Goal: Information Seeking & Learning: Check status

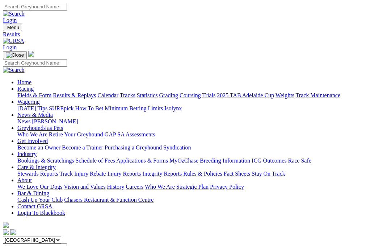
click at [30, 92] on link "Fields & Form" at bounding box center [34, 95] width 34 height 6
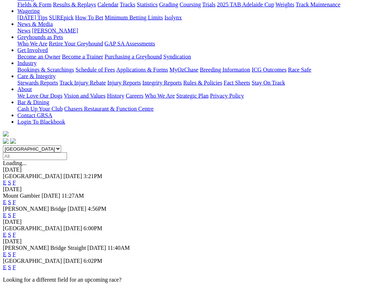
scroll to position [92, 0]
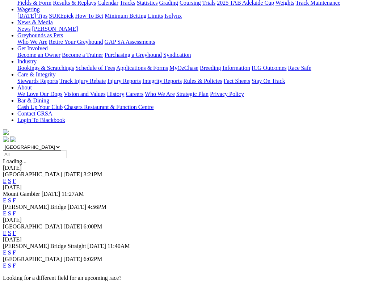
click at [16, 230] on link "F" at bounding box center [14, 233] width 3 height 6
